Goal: Task Accomplishment & Management: Complete application form

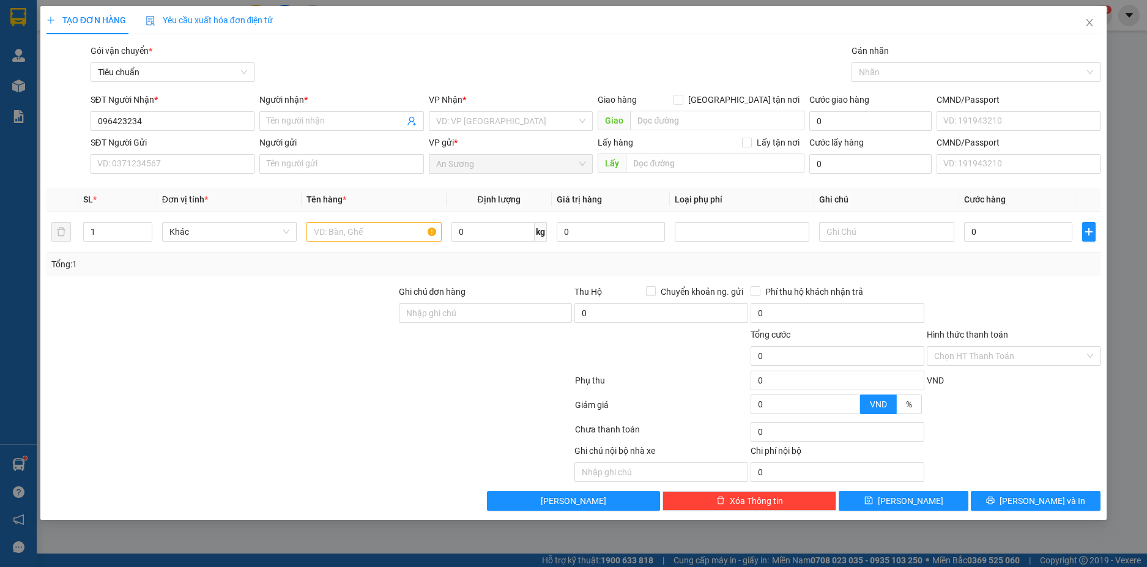
type input "0964232348"
click at [207, 148] on div "0964232348 - C MỸ" at bounding box center [173, 145] width 150 height 13
type input "C MỸ"
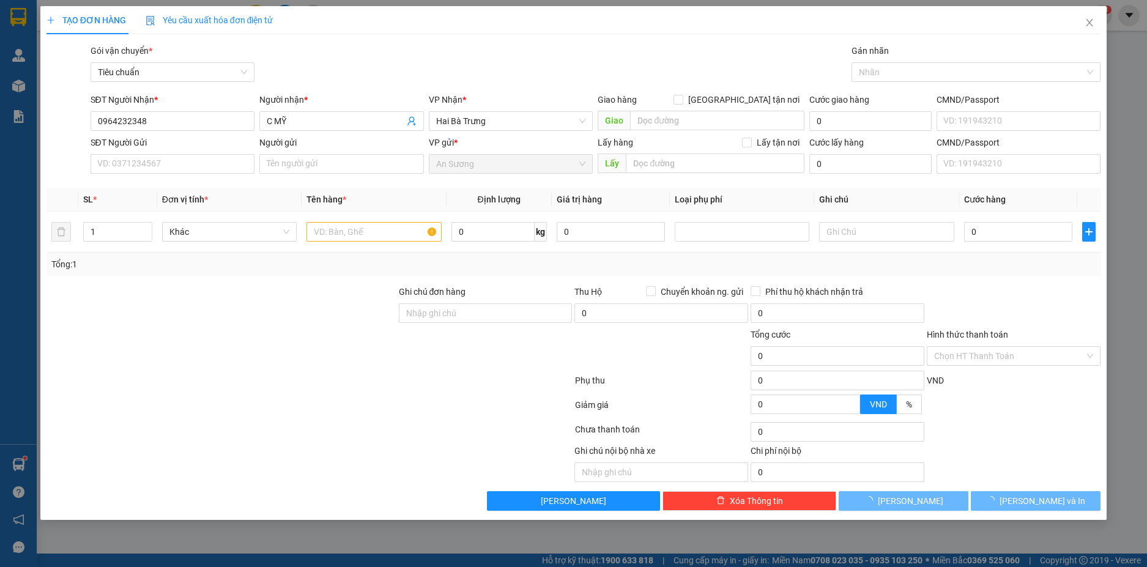
type input "60.000"
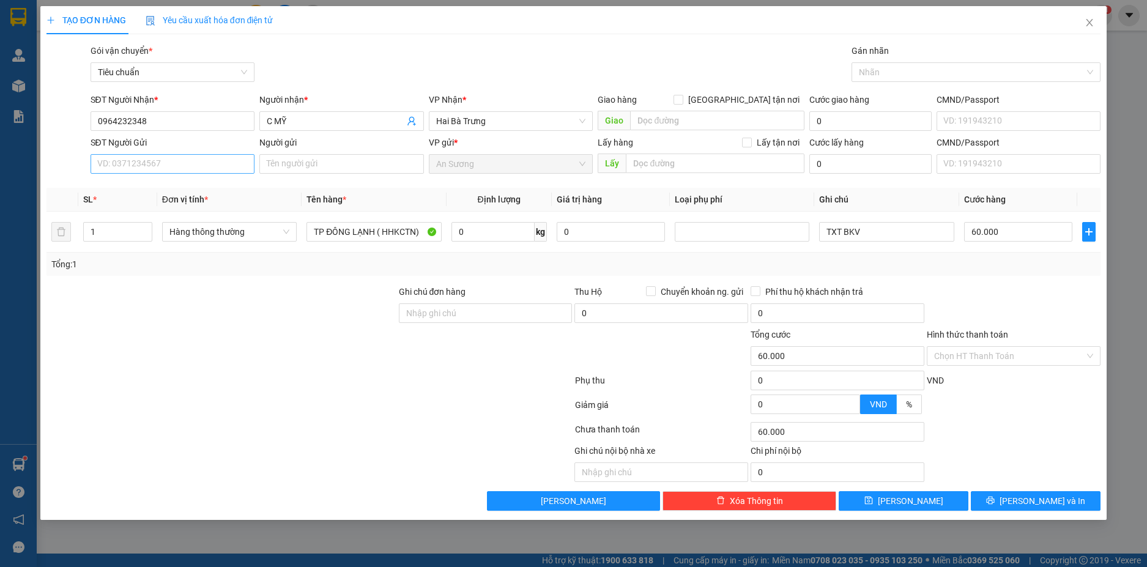
type input "0964232348"
click at [209, 168] on input "SĐT Người Gửi" at bounding box center [173, 164] width 164 height 20
type input "0903090565"
click at [275, 166] on input "Người gửi" at bounding box center [341, 164] width 164 height 20
type input "[PERSON_NAME]"
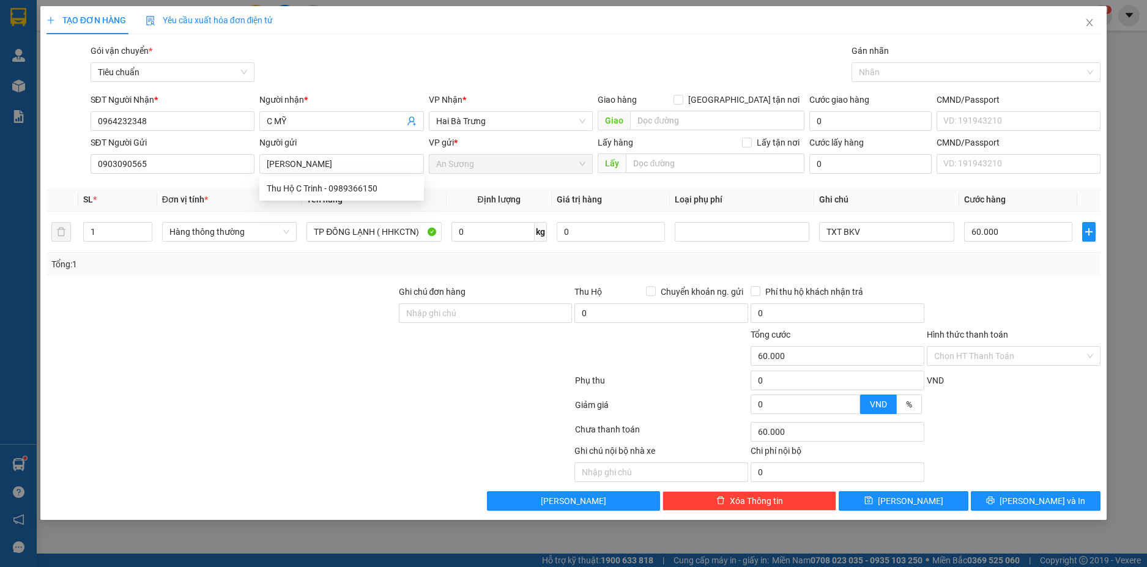
click at [163, 298] on div at bounding box center [221, 306] width 352 height 43
click at [476, 232] on input "0" at bounding box center [492, 232] width 83 height 20
type input "13"
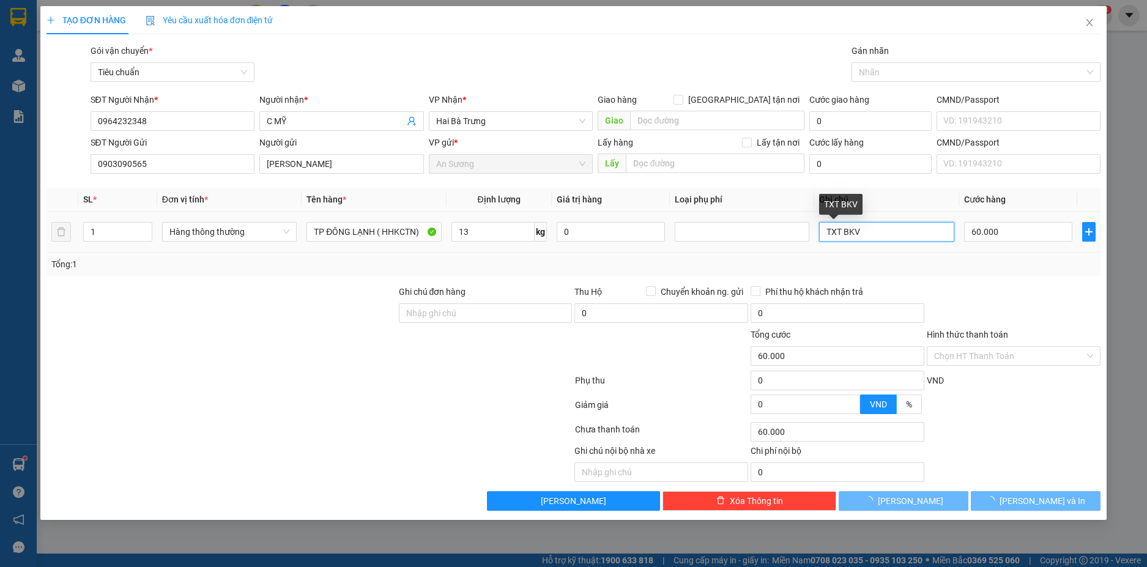
type input "50.000"
drag, startPoint x: 871, startPoint y: 230, endPoint x: 836, endPoint y: 231, distance: 35.5
click at [837, 231] on input "TXT BKV" at bounding box center [886, 232] width 135 height 20
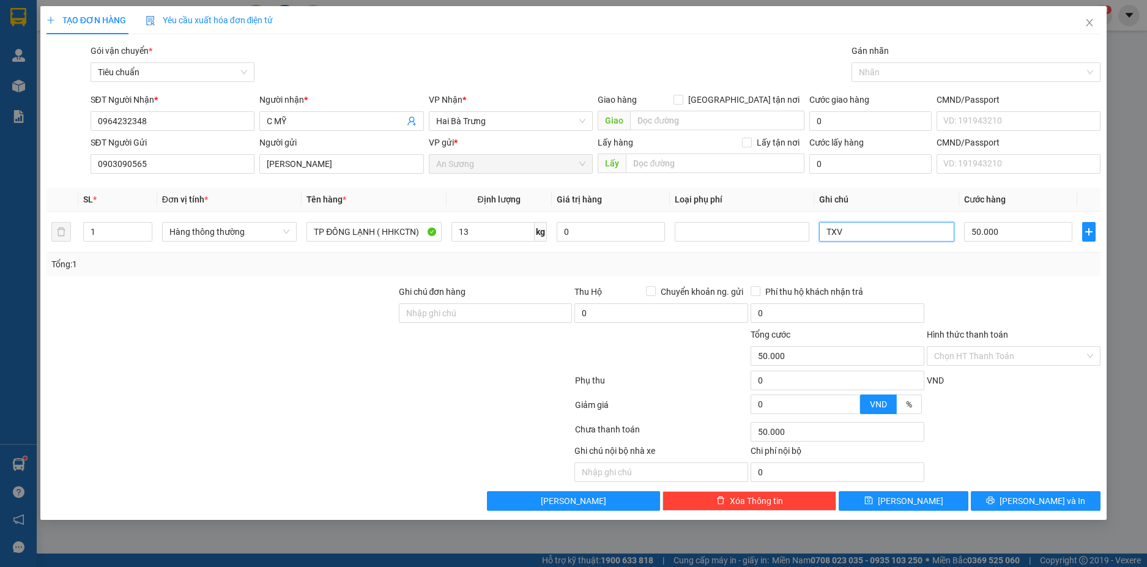
type input "TXV"
click at [1002, 283] on div "Transit Pickup Surcharge Ids Transit Deliver Surcharge Ids Transit Deliver Surc…" at bounding box center [573, 277] width 1054 height 467
click at [1040, 502] on span "[PERSON_NAME] và In" at bounding box center [1042, 500] width 86 height 13
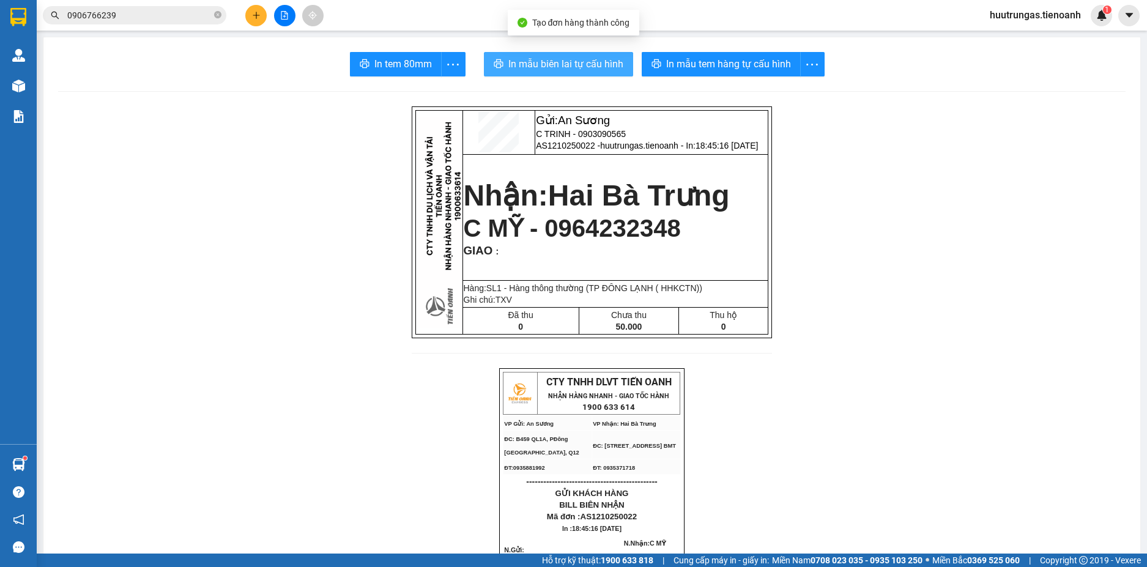
click at [597, 62] on span "In mẫu biên lai tự cấu hình" at bounding box center [565, 63] width 115 height 15
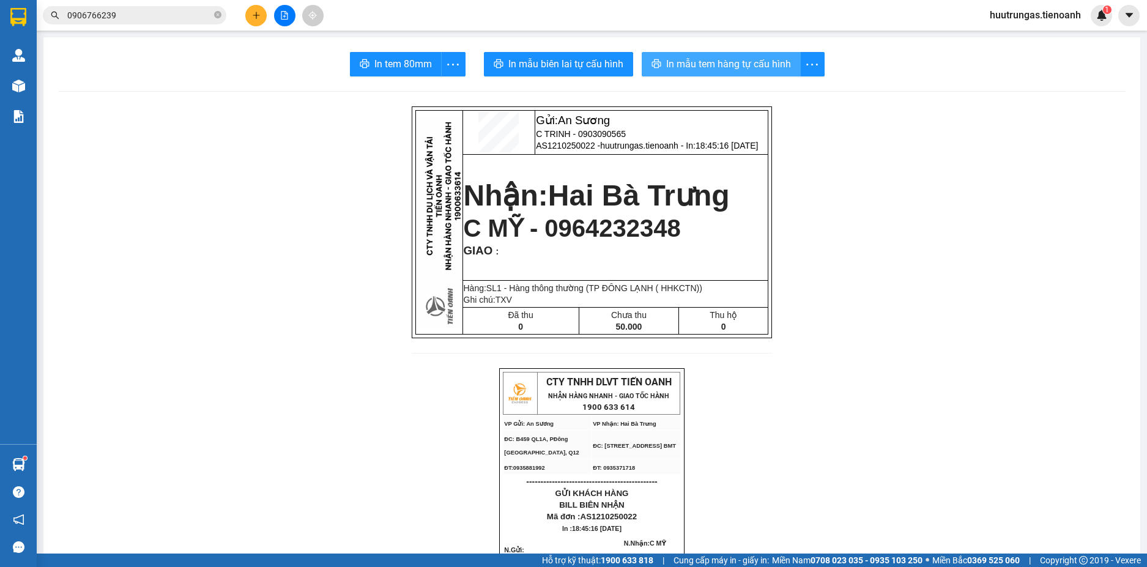
click at [717, 65] on span "In mẫu tem hàng tự cấu hình" at bounding box center [728, 63] width 125 height 15
click at [261, 21] on button at bounding box center [255, 15] width 21 height 21
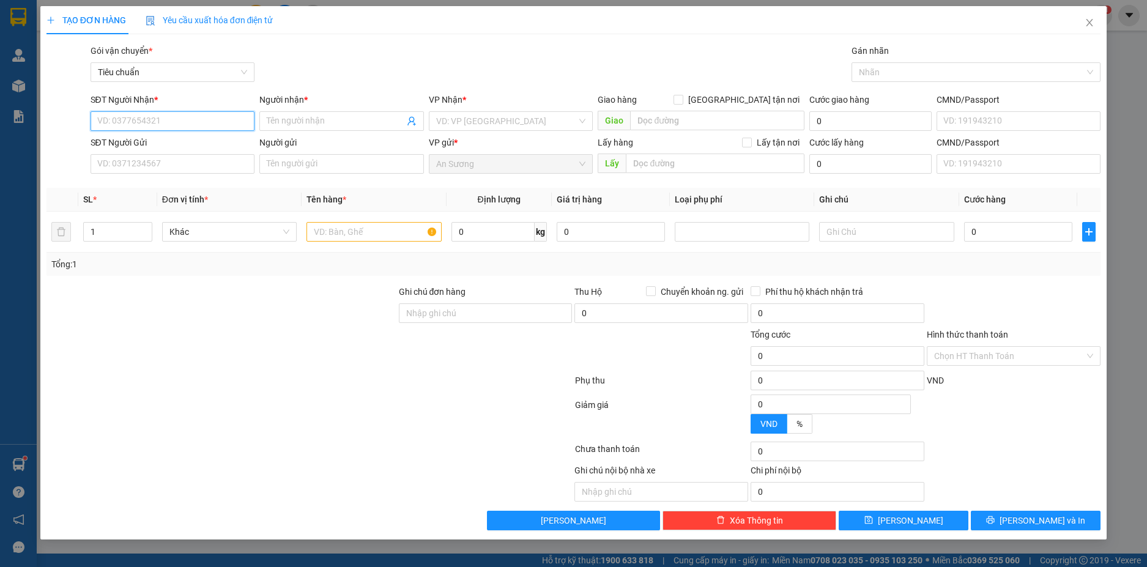
click at [195, 126] on input "SĐT Người Nhận *" at bounding box center [173, 121] width 164 height 20
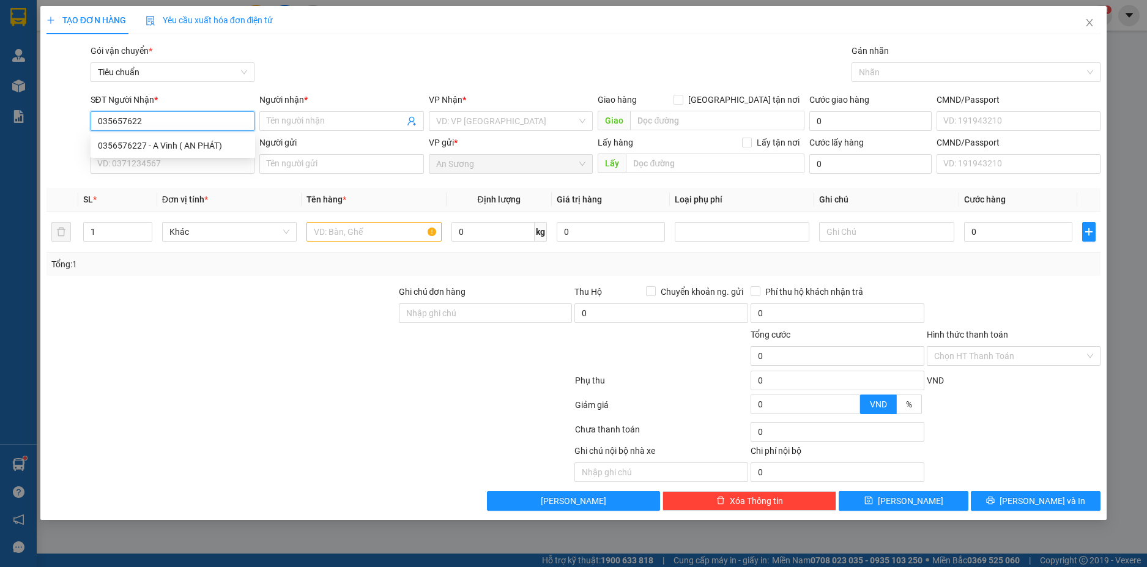
type input "0356576227"
click at [195, 140] on div "0356576227 - A Vinh ( AN PHÁT)" at bounding box center [173, 145] width 150 height 13
type input "A Vinh ( AN PHÁT)"
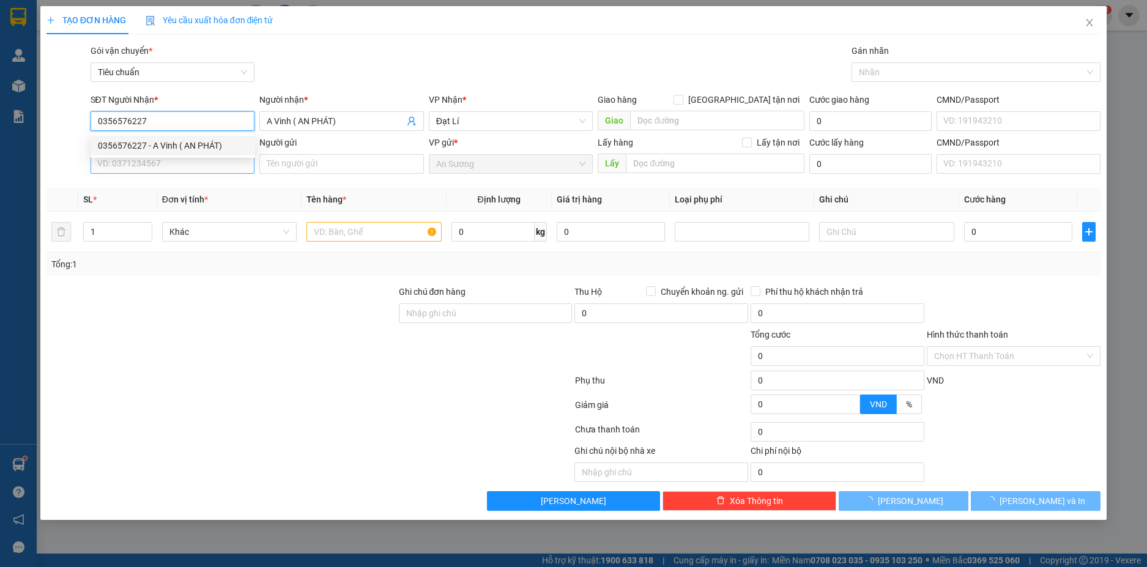
type input "30.000"
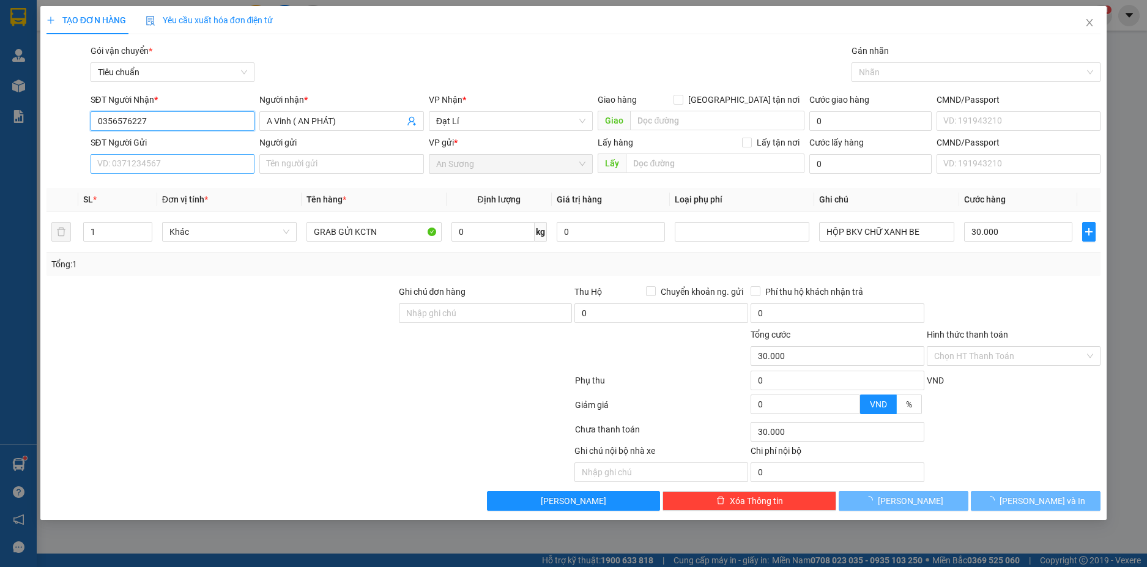
type input "0356576227"
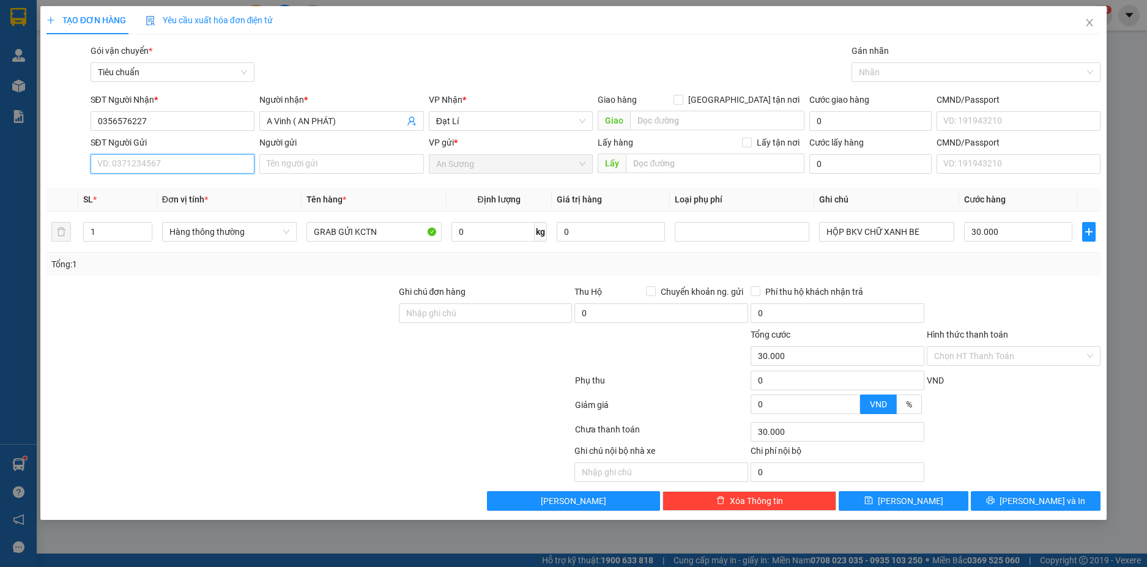
click at [206, 171] on input "SĐT Người Gửi" at bounding box center [173, 164] width 164 height 20
click at [200, 186] on div "0902211763 - [PERSON_NAME]" at bounding box center [173, 188] width 150 height 13
type input "0902211763"
type input "[PERSON_NAME]"
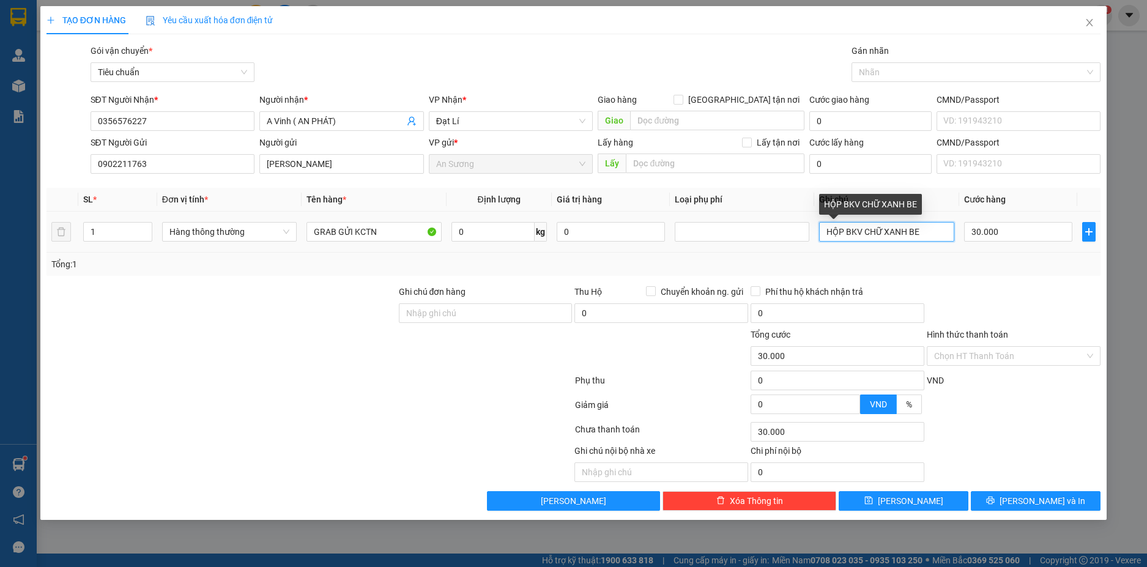
click at [930, 229] on input "HỘP BKV CHỮ XANH BE" at bounding box center [886, 232] width 135 height 20
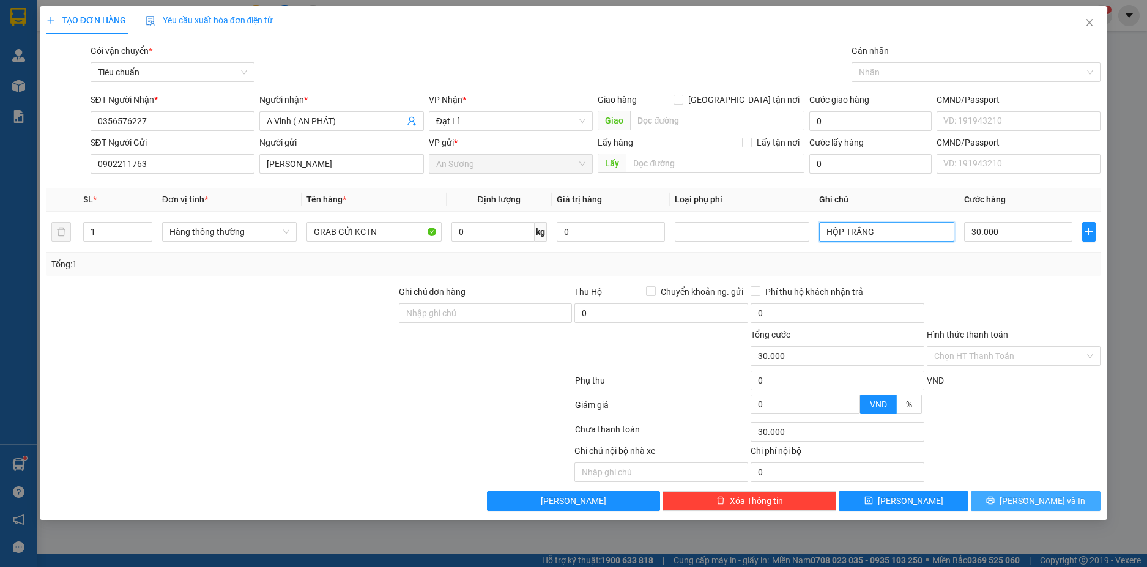
type input "HỘP TRẮNG"
click at [1024, 497] on button "[PERSON_NAME] và In" at bounding box center [1035, 501] width 130 height 20
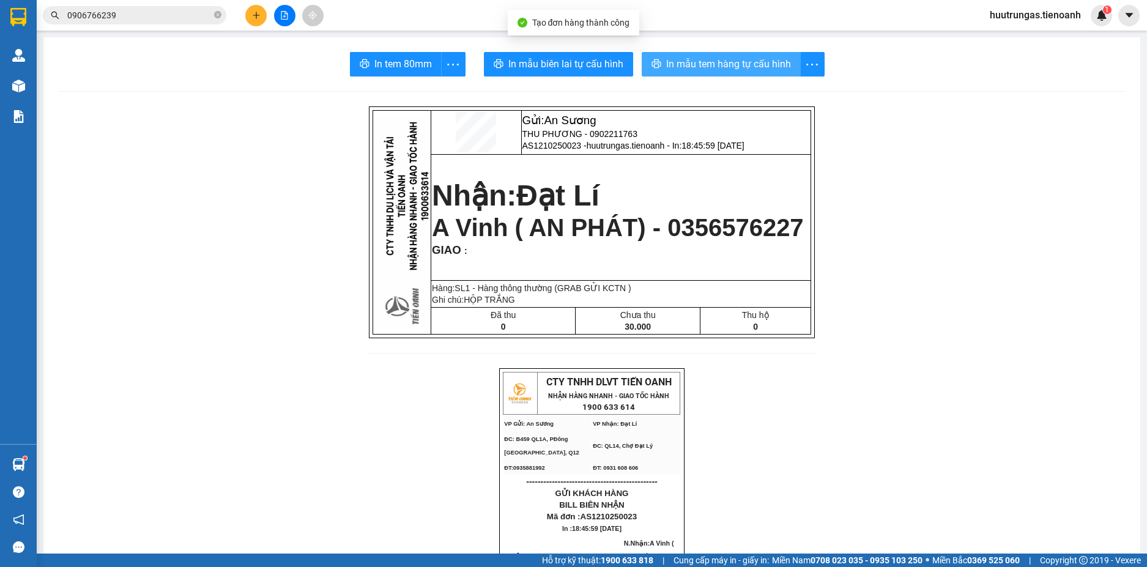
click at [717, 69] on span "In mẫu tem hàng tự cấu hình" at bounding box center [728, 63] width 125 height 15
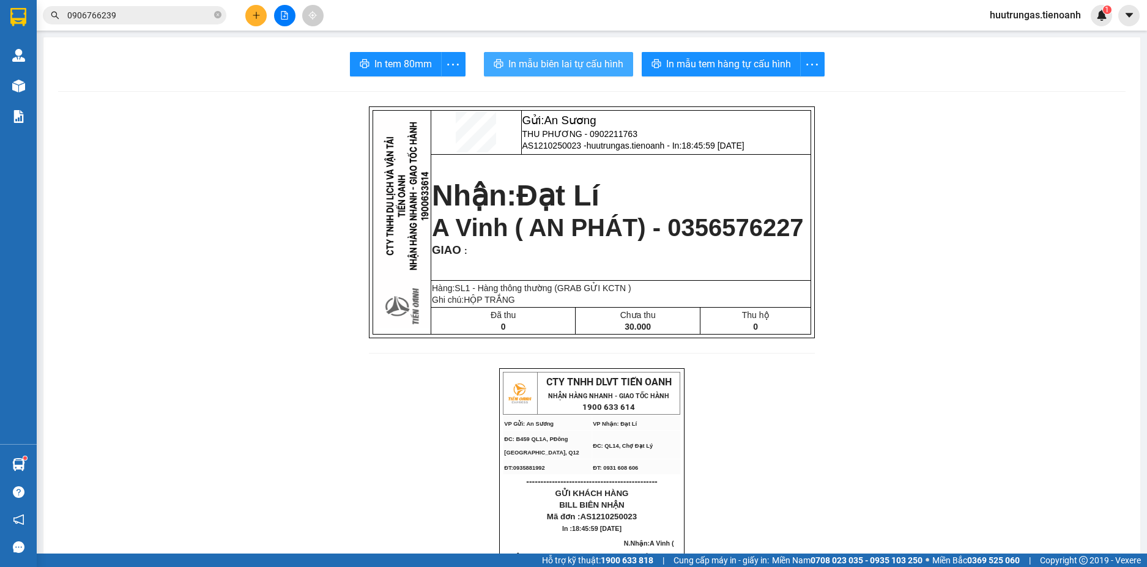
click at [550, 69] on span "In mẫu biên lai tự cấu hình" at bounding box center [565, 63] width 115 height 15
click at [258, 13] on icon "plus" at bounding box center [256, 15] width 9 height 9
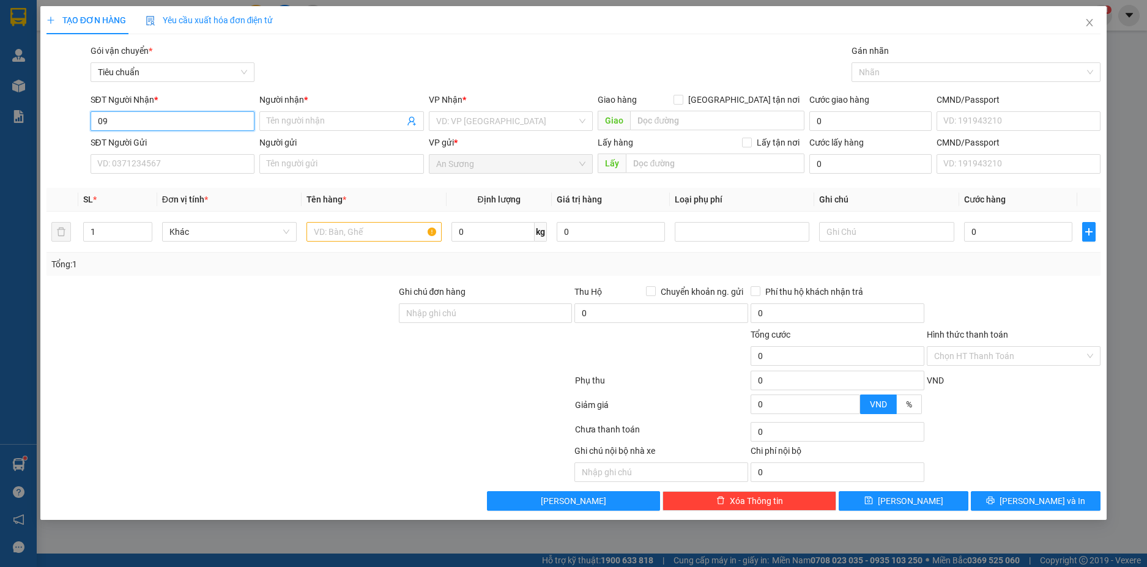
type input "0"
type input "0942536924"
click at [190, 149] on div "0942536924 - [PERSON_NAME]" at bounding box center [173, 145] width 150 height 13
type input "[PERSON_NAME]"
type input "40.000"
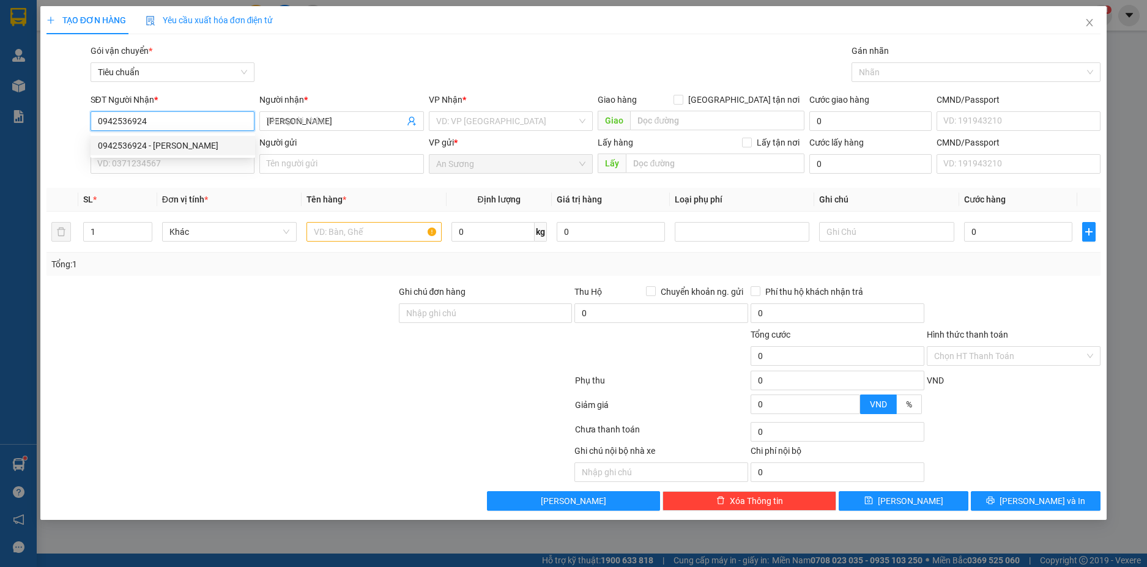
type input "40.000"
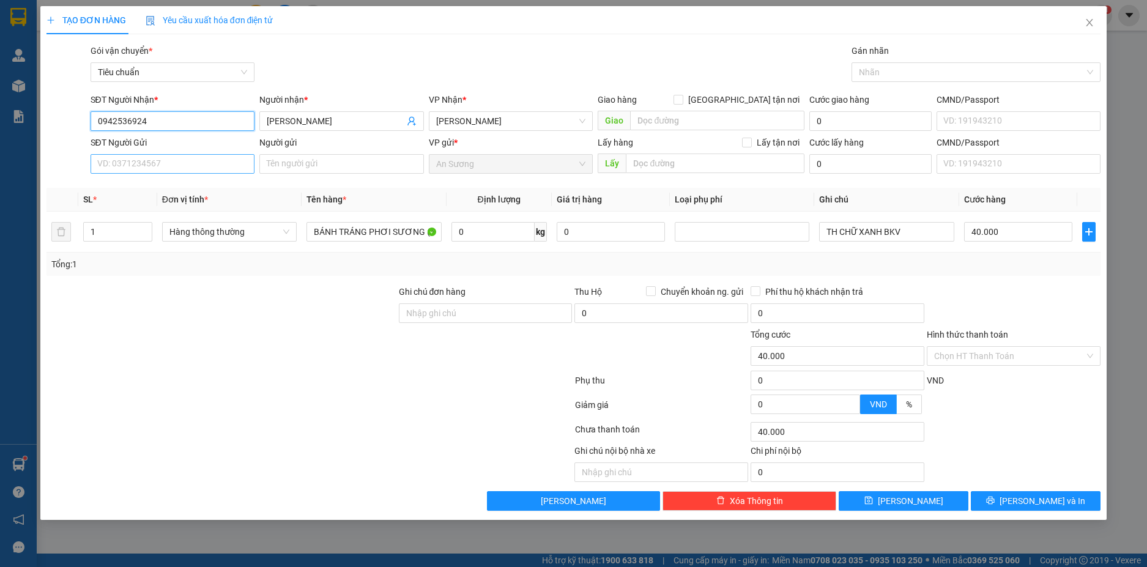
type input "0942536924"
click at [202, 166] on input "SĐT Người Gửi" at bounding box center [173, 164] width 164 height 20
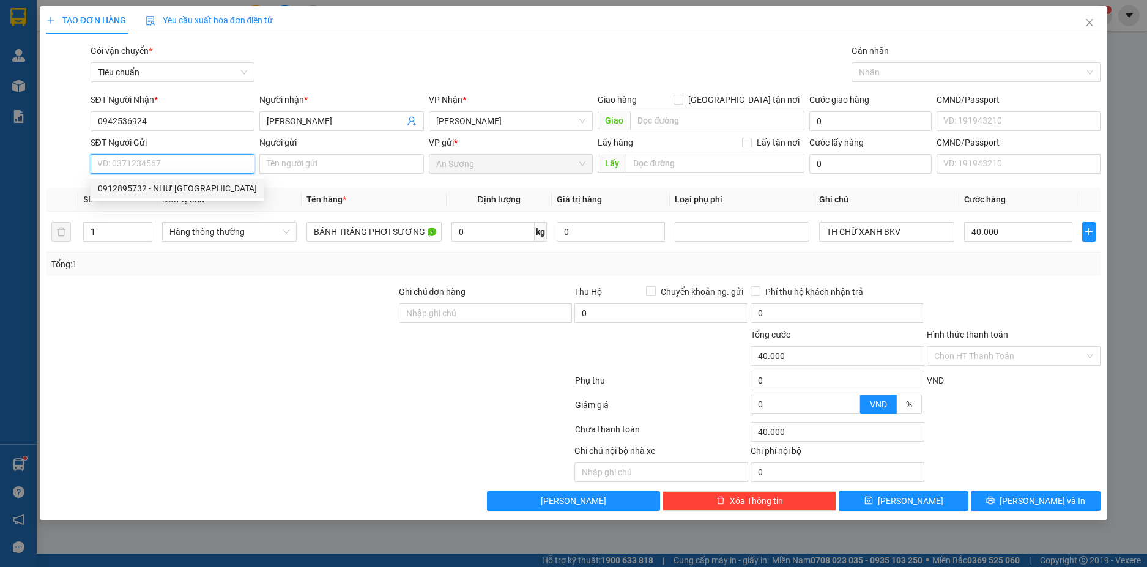
click at [197, 185] on div "0912895732 - NHƯ [GEOGRAPHIC_DATA]" at bounding box center [177, 188] width 159 height 13
type input "0912895732"
type input "NHƯ Ý"
type input "079096027152"
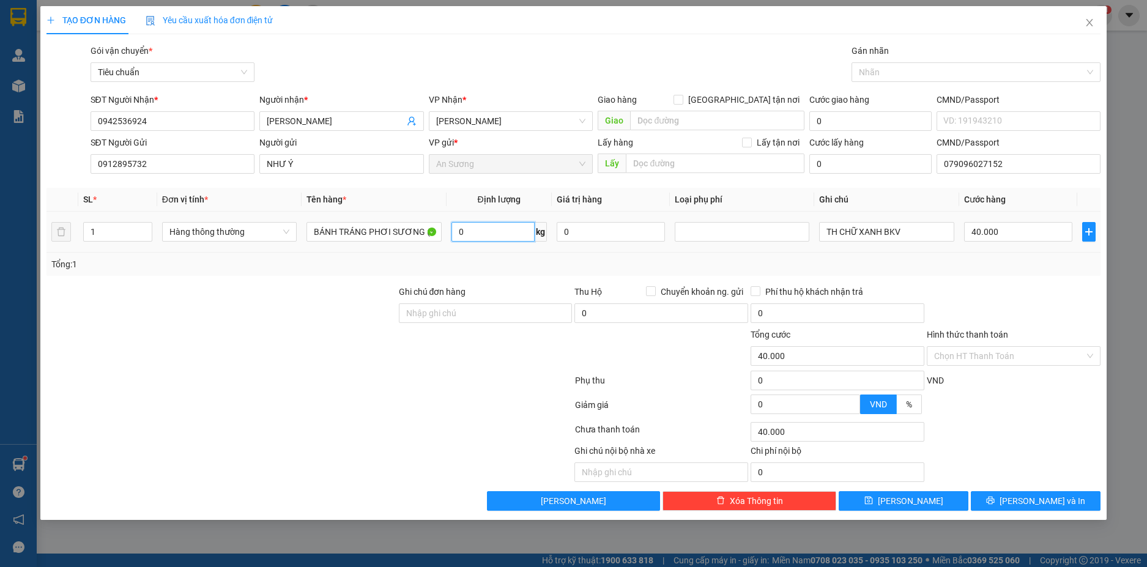
click at [501, 226] on input "0" at bounding box center [492, 232] width 83 height 20
type input "11"
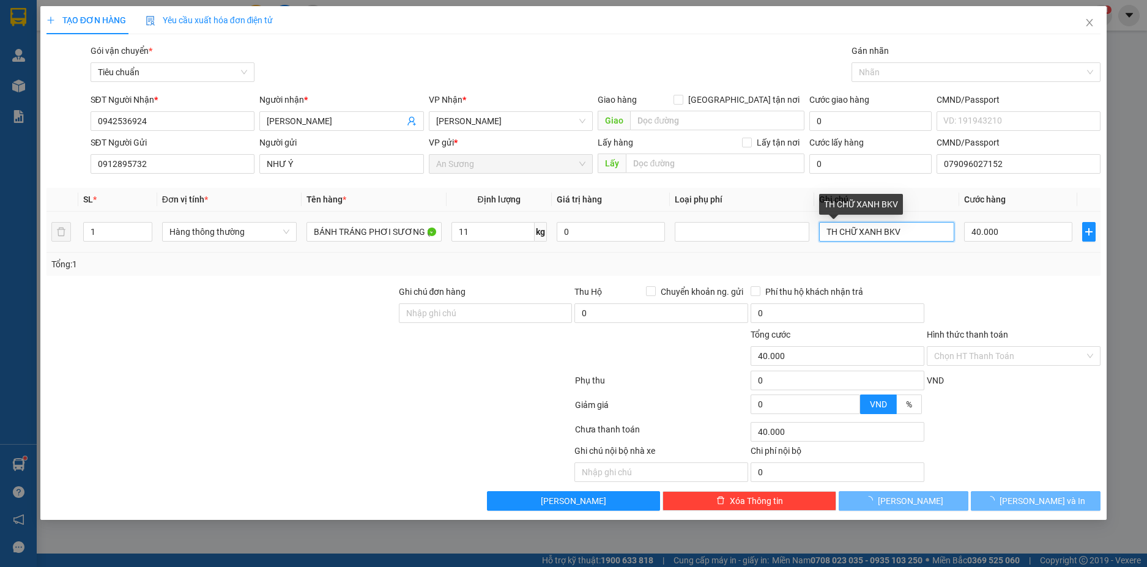
type input "50.000"
drag, startPoint x: 912, startPoint y: 232, endPoint x: 837, endPoint y: 237, distance: 75.4
click at [837, 237] on input "TH CHỮ XANH BKV" at bounding box center [886, 232] width 135 height 20
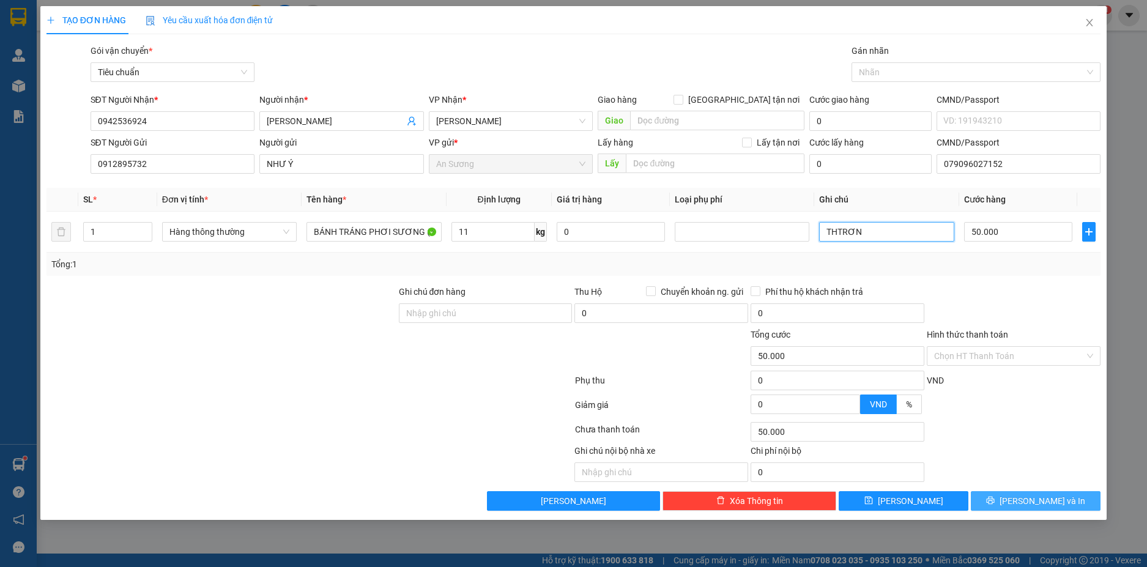
type input "THTRƠN"
click at [1064, 501] on button "[PERSON_NAME] và In" at bounding box center [1035, 501] width 130 height 20
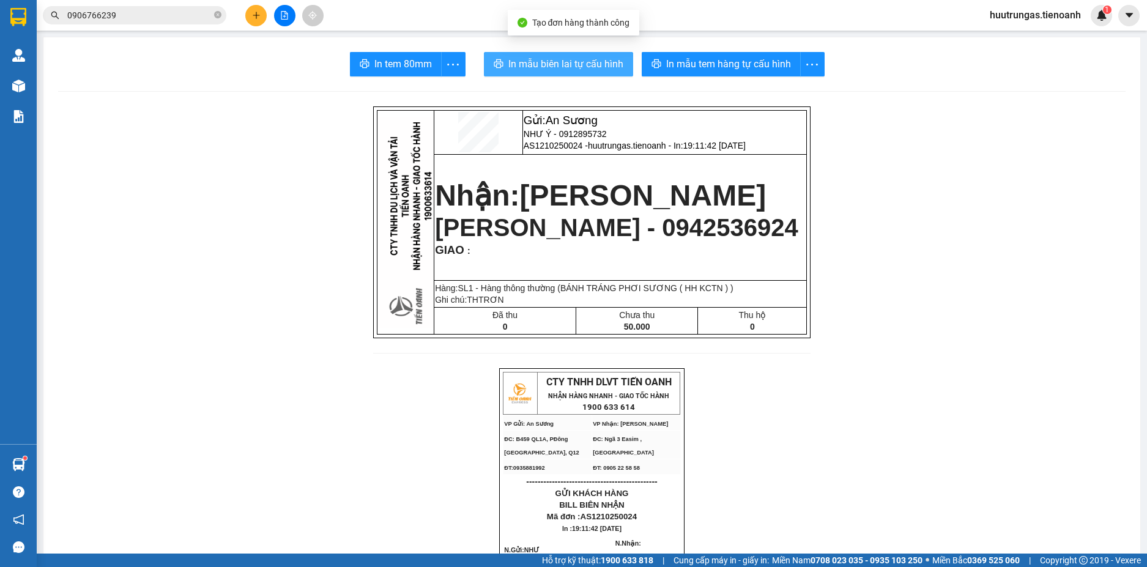
click at [575, 65] on span "In mẫu biên lai tự cấu hình" at bounding box center [565, 63] width 115 height 15
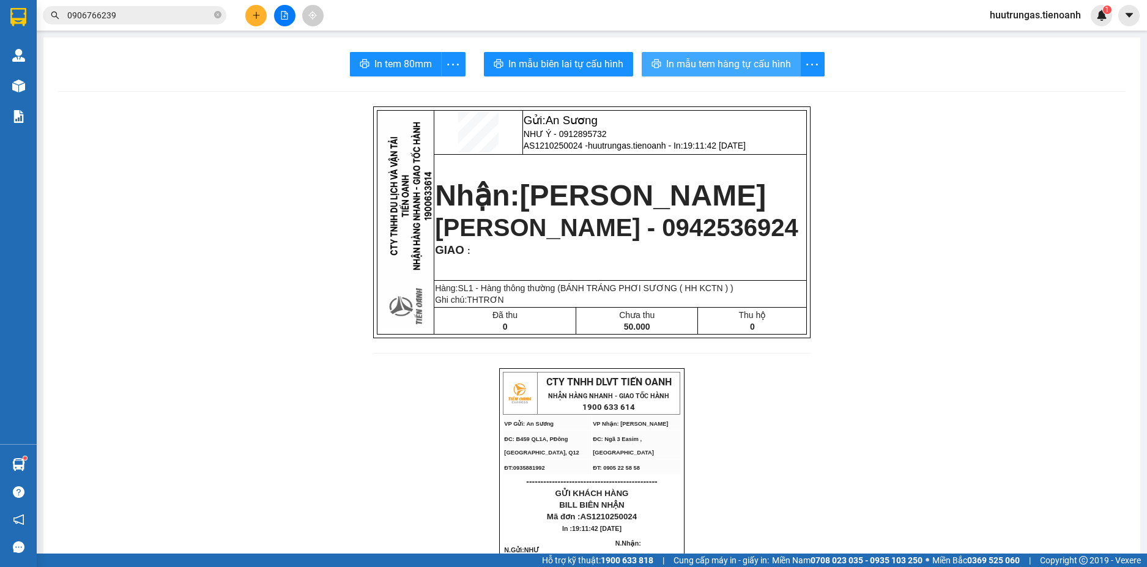
click at [724, 64] on span "In mẫu tem hàng tự cấu hình" at bounding box center [728, 63] width 125 height 15
